Goal: Find specific page/section: Find specific page/section

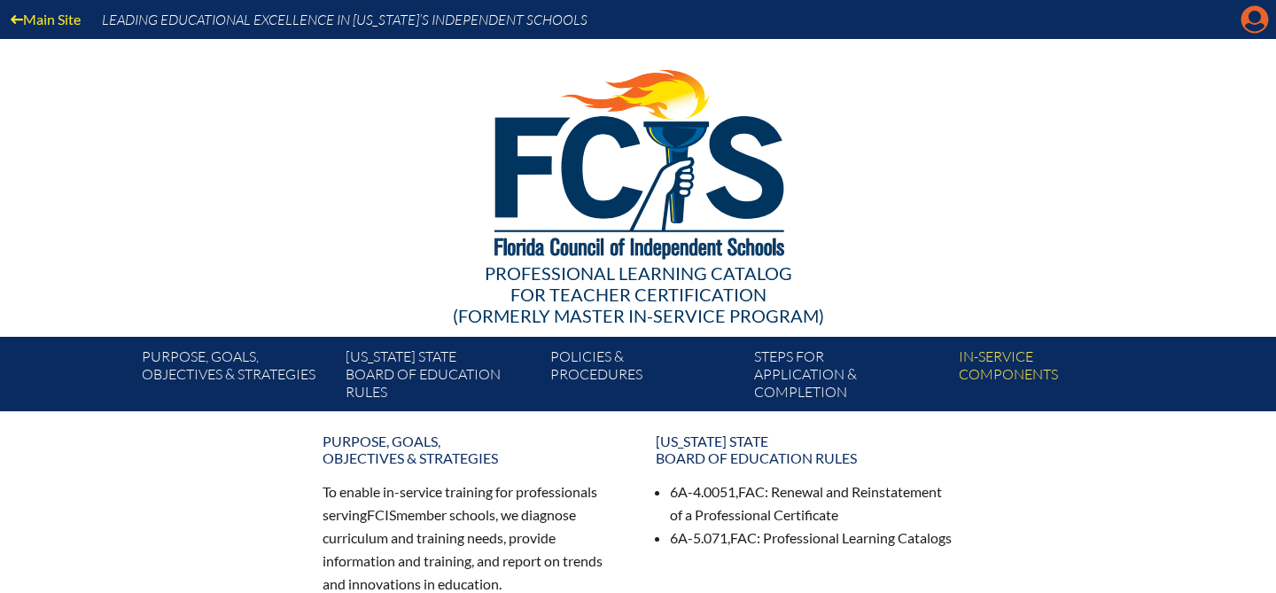
click at [1253, 20] on icon "Manage account" at bounding box center [1255, 19] width 28 height 28
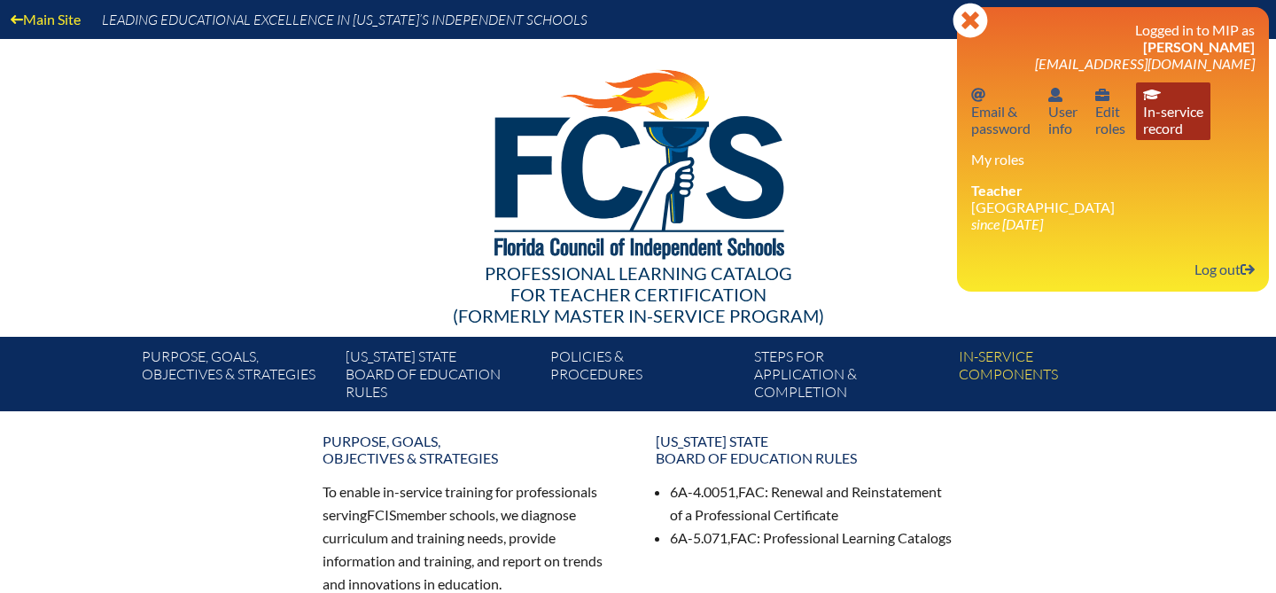
click at [1162, 138] on link "In-service record In-service record" at bounding box center [1173, 111] width 74 height 58
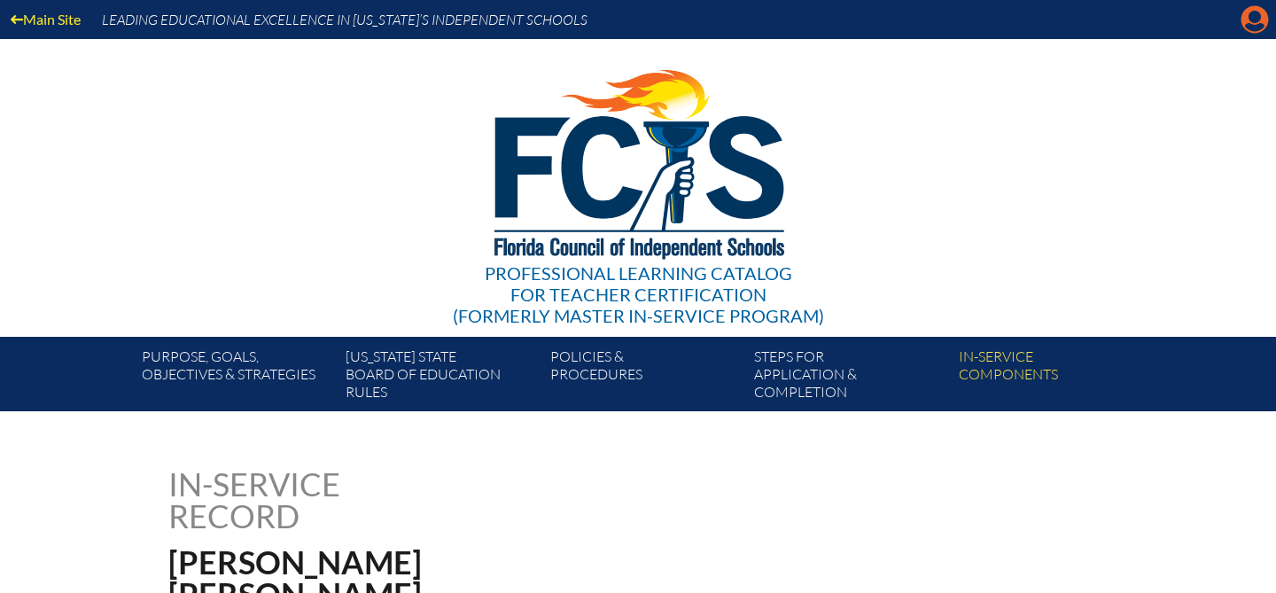
click at [1254, 21] on icon "Manage account" at bounding box center [1255, 19] width 28 height 28
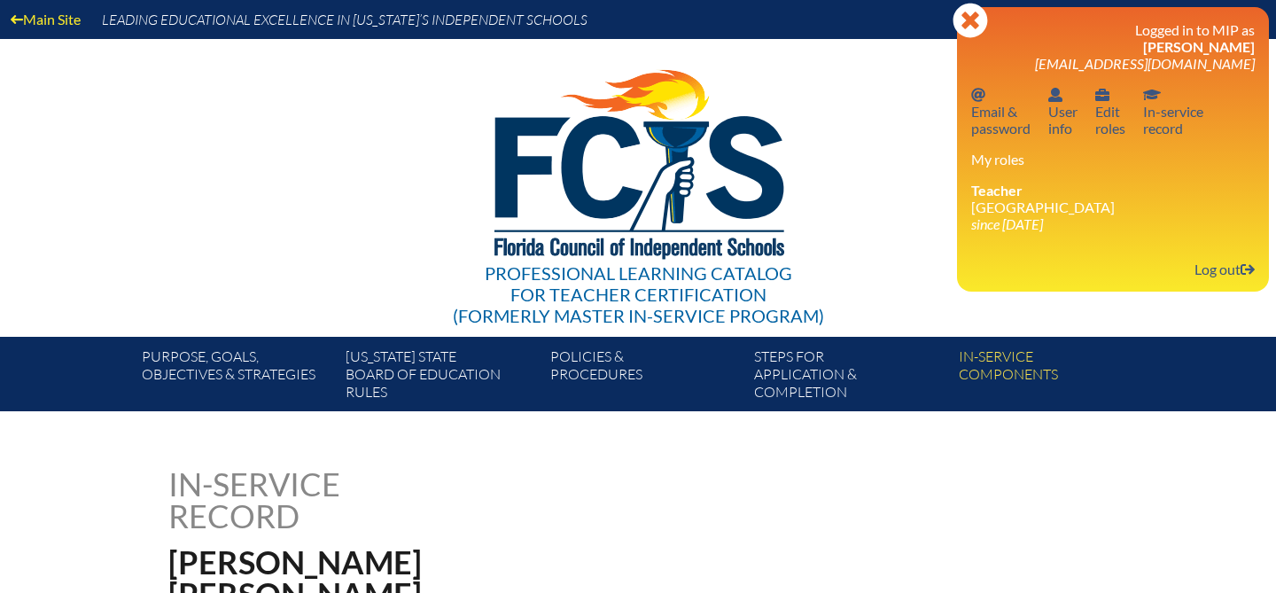
click at [929, 162] on div "Professional Learning Catalog for Teacher Certification (formerly Master In-ser…" at bounding box center [638, 188] width 1078 height 298
click at [975, 30] on icon at bounding box center [970, 20] width 35 height 35
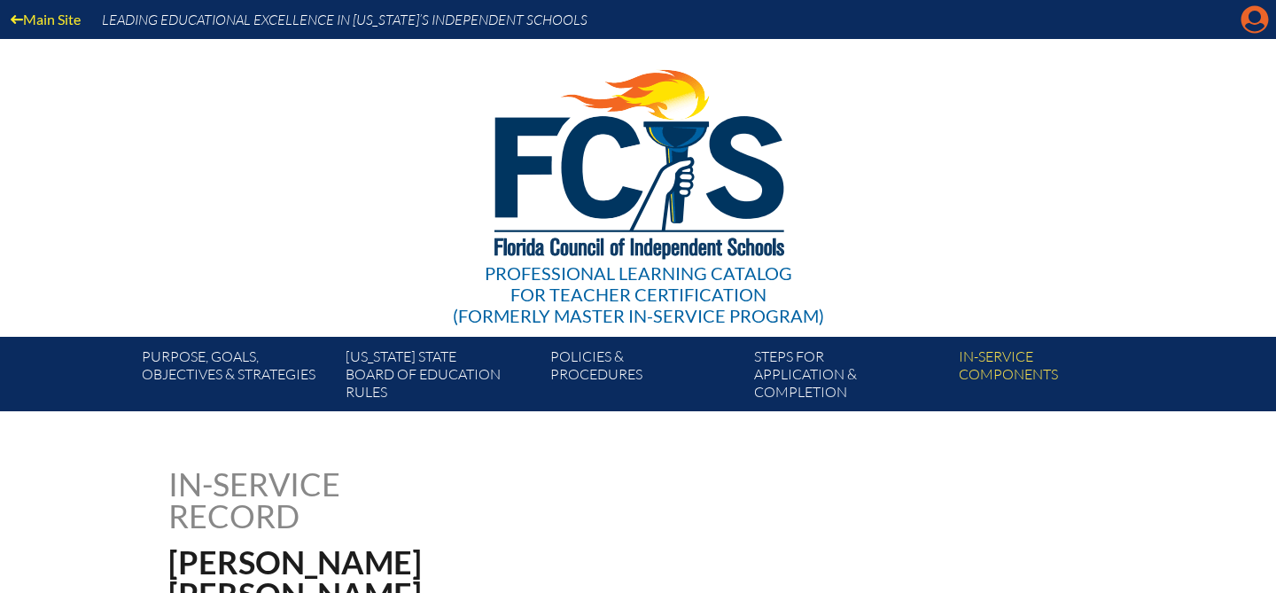
click at [1259, 26] on icon "Manage account" at bounding box center [1255, 19] width 28 height 28
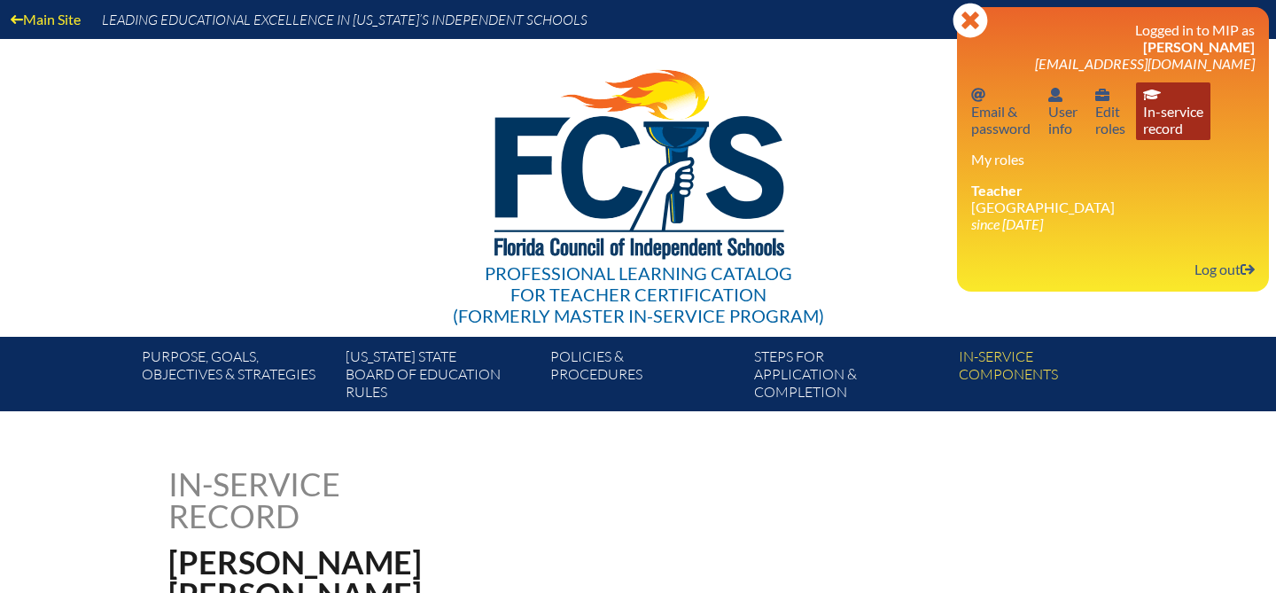
click at [1185, 133] on link "In-service record In-service record" at bounding box center [1173, 111] width 74 height 58
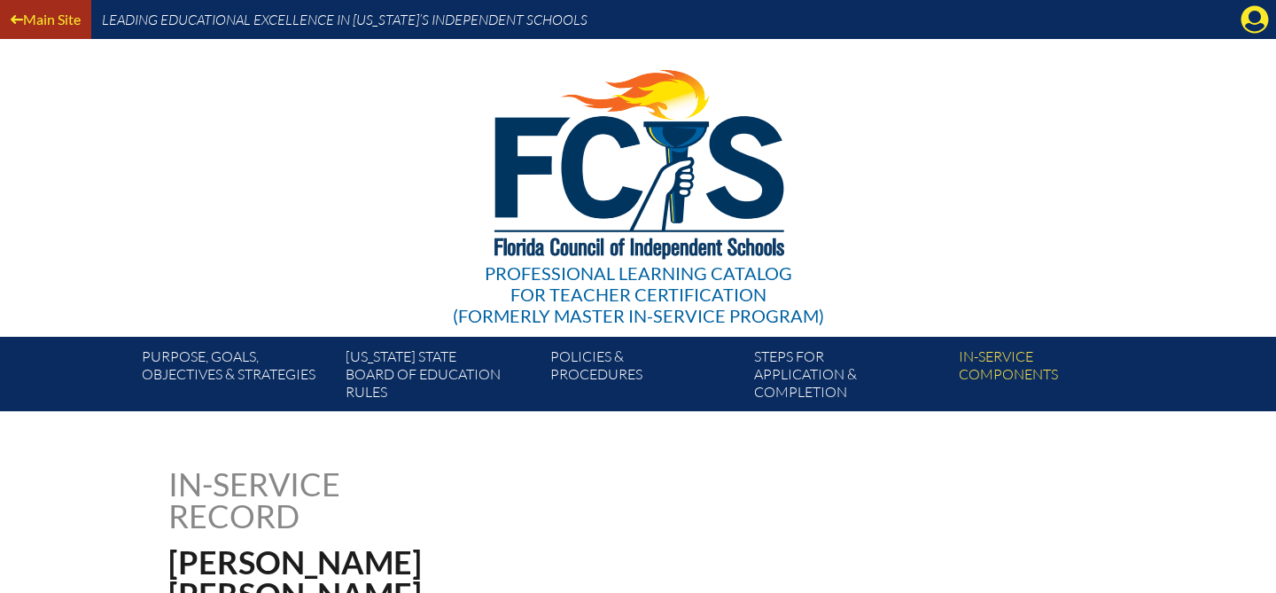
click at [61, 16] on link "Main Site" at bounding box center [46, 19] width 84 height 24
